Goal: Use online tool/utility: Utilize a website feature to perform a specific function

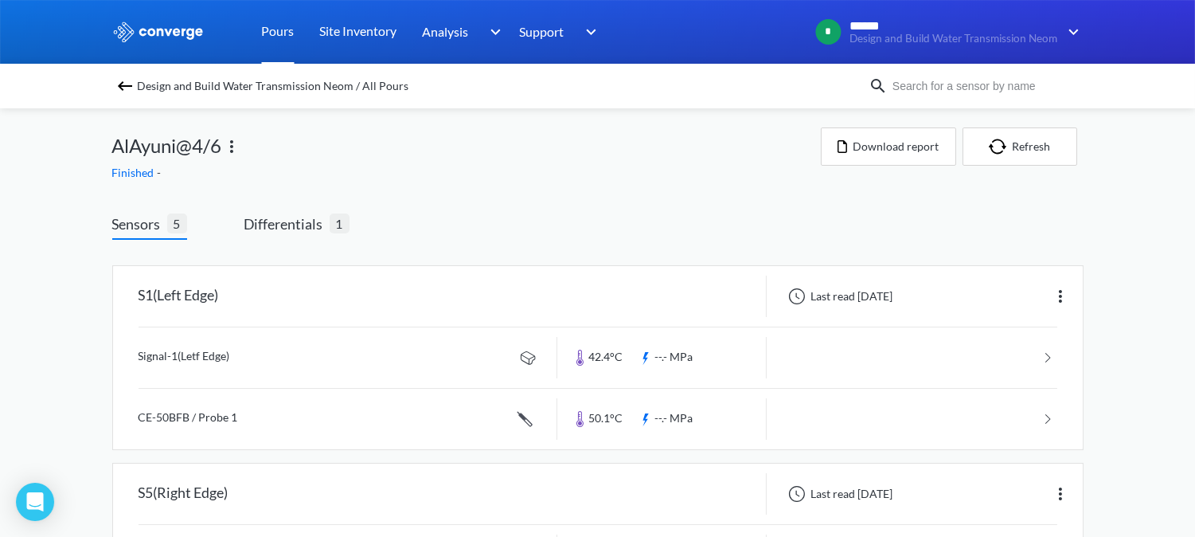
click at [275, 29] on link "Pours" at bounding box center [278, 32] width 33 height 64
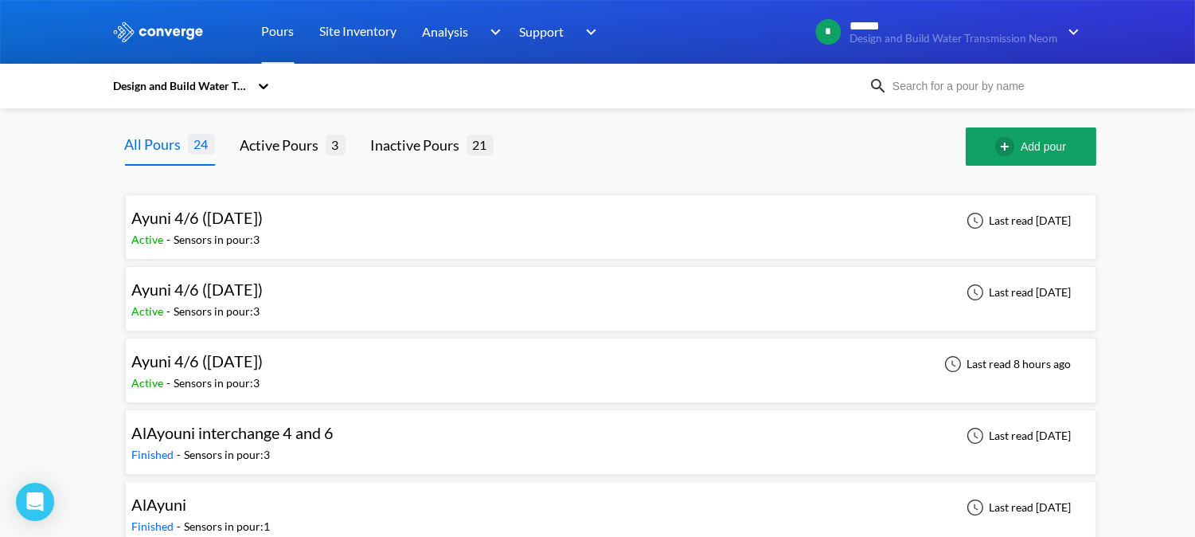
click at [272, 233] on div "Active - Sensors in pour: 3" at bounding box center [201, 240] width 139 height 18
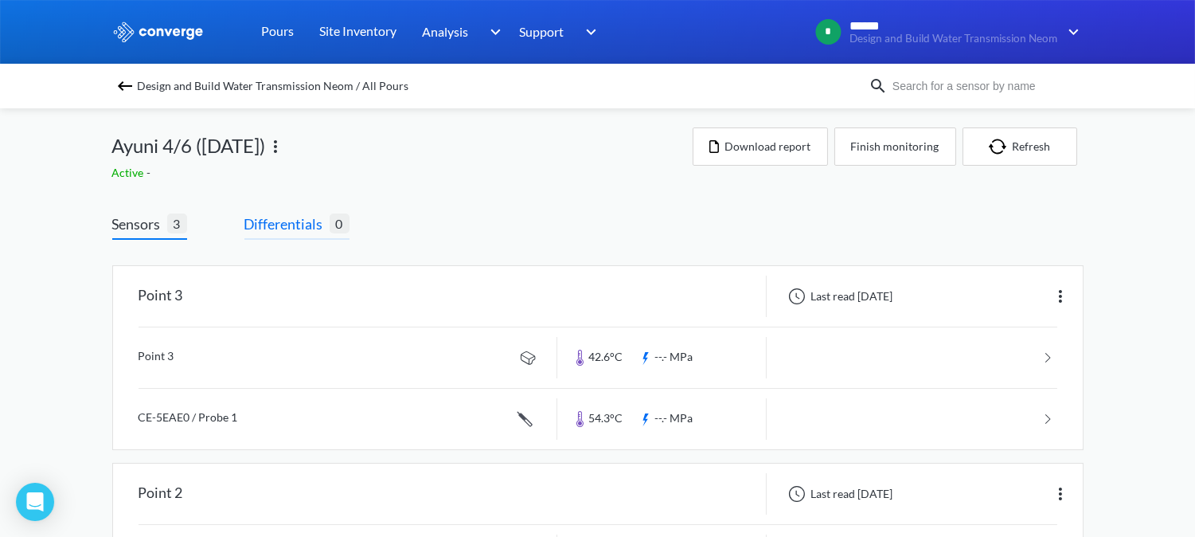
click at [303, 218] on span "Differentials" at bounding box center [286, 224] width 85 height 22
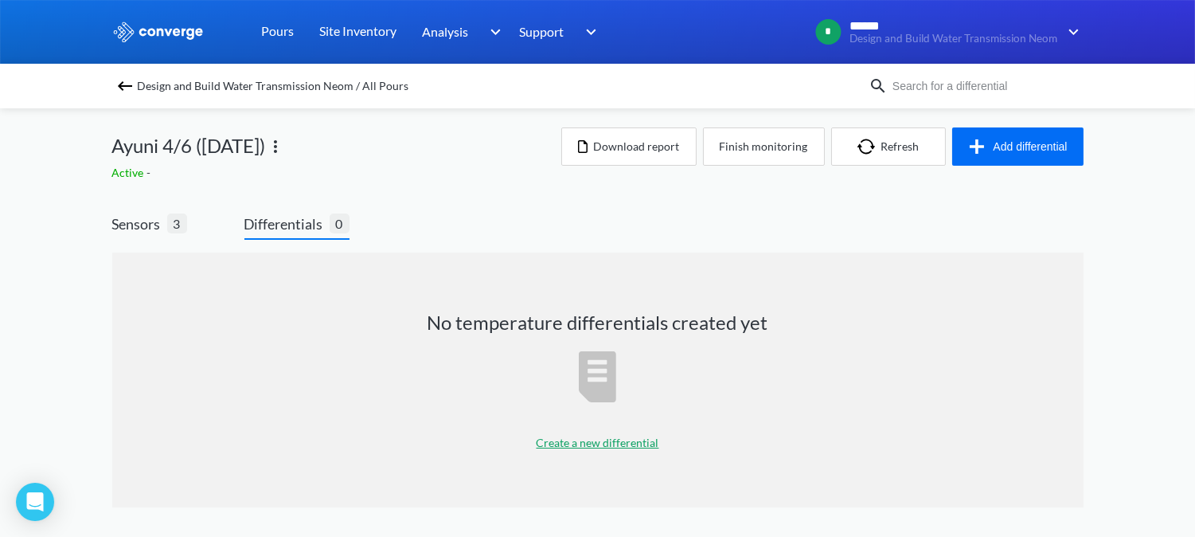
click at [606, 442] on p "Create a new differential" at bounding box center [598, 443] width 123 height 18
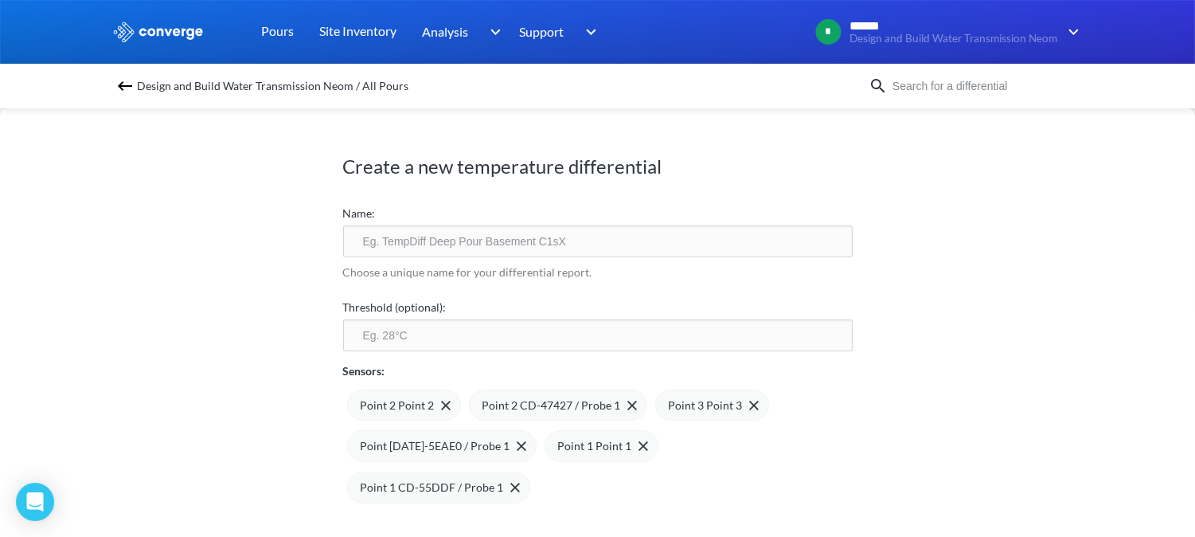
click at [491, 252] on input "text" at bounding box center [598, 241] width 510 height 32
click at [431, 232] on input "text" at bounding box center [598, 241] width 510 height 32
click at [408, 241] on input "text" at bounding box center [598, 241] width 510 height 32
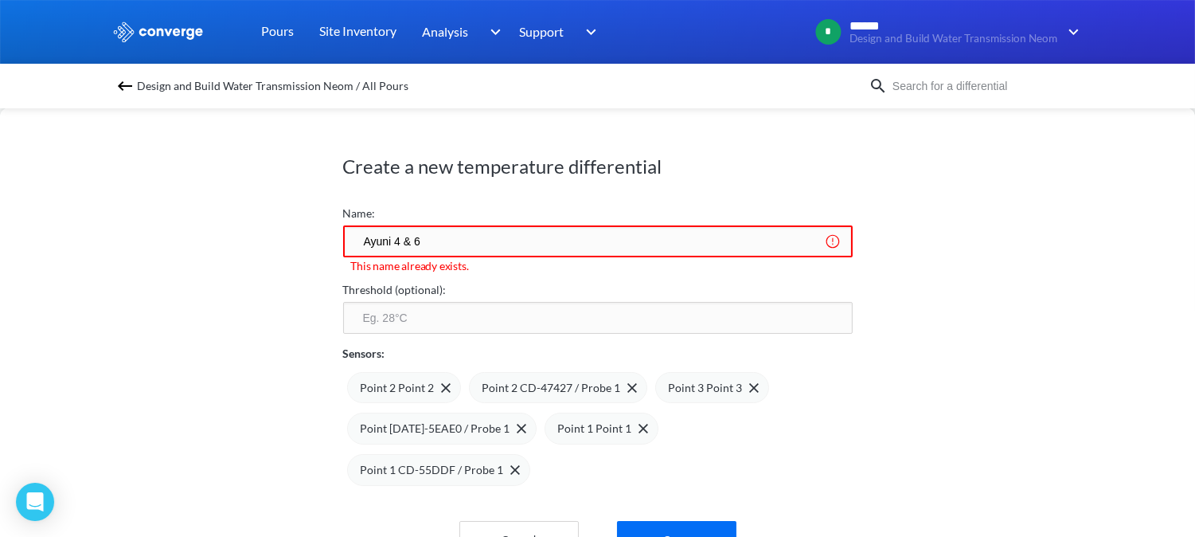
click at [415, 237] on input "Ayuni 4 & 6" at bounding box center [598, 241] width 510 height 32
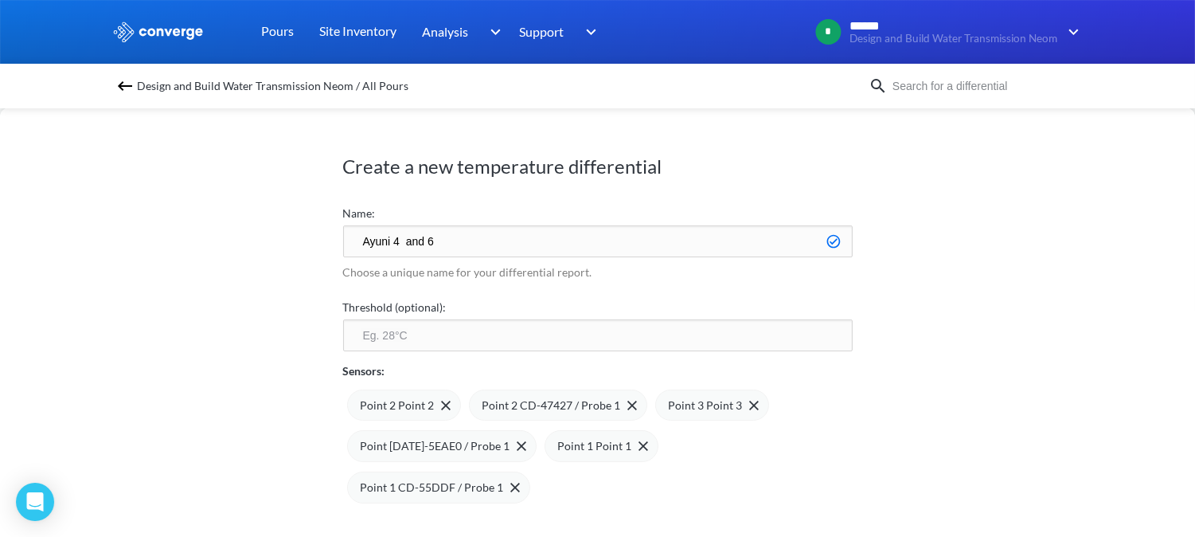
type input "Ayuni 4 and 6"
click at [1001, 193] on div "Create a new temperature differential Name: [PERSON_NAME] 4 and 6 Choose a uniq…" at bounding box center [597, 321] width 1195 height 429
click at [272, 26] on link "Pours" at bounding box center [278, 32] width 33 height 64
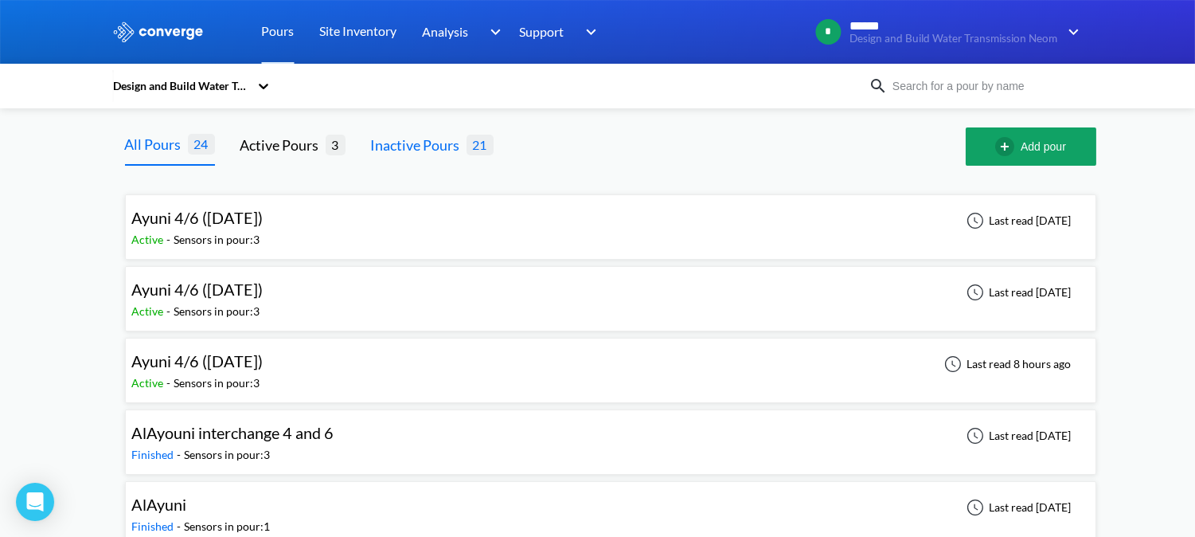
click at [460, 144] on div "Inactive Pours" at bounding box center [419, 145] width 96 height 22
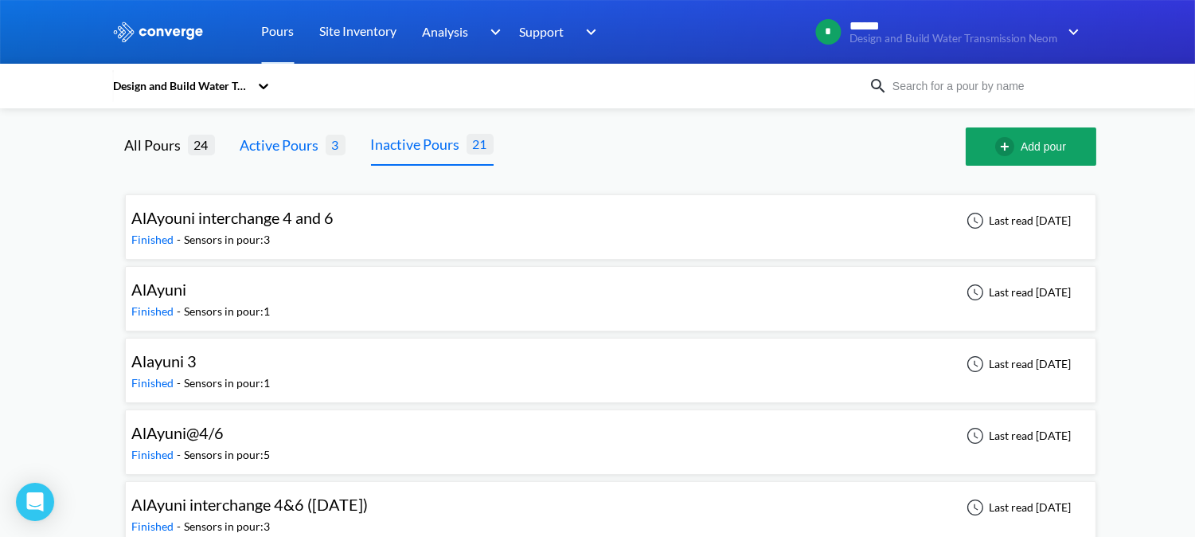
click at [304, 149] on div "Active Pours" at bounding box center [282, 145] width 85 height 22
